Goal: Task Accomplishment & Management: Manage account settings

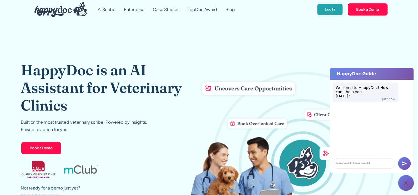
click at [334, 9] on link "Log In" at bounding box center [330, 9] width 26 height 13
click at [325, 13] on link "Log In" at bounding box center [330, 9] width 26 height 13
click at [334, 12] on link "Log In" at bounding box center [330, 9] width 26 height 13
